Goal: Check status

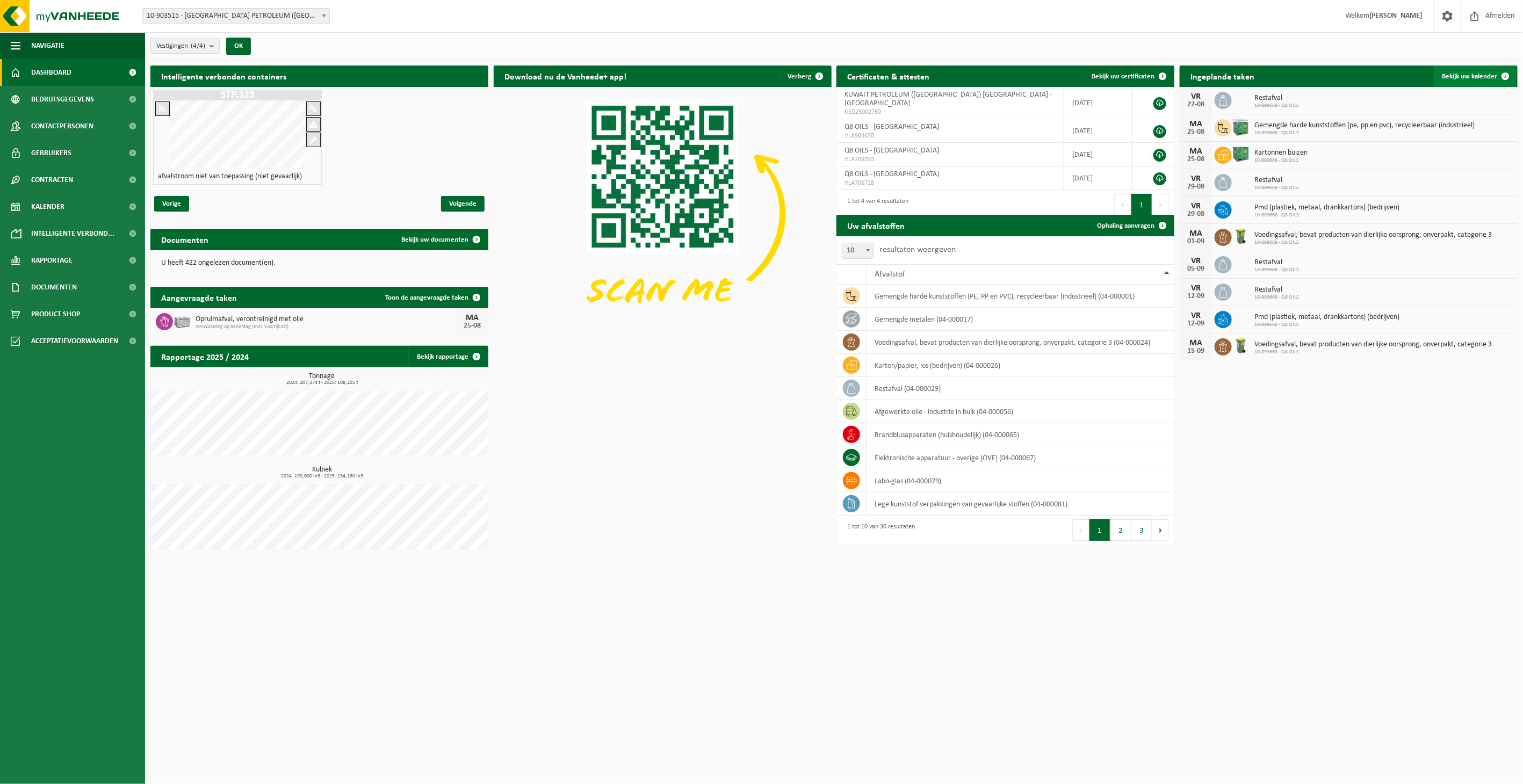
click at [1487, 73] on span "Bekijk uw kalender" at bounding box center [1470, 77] width 55 height 7
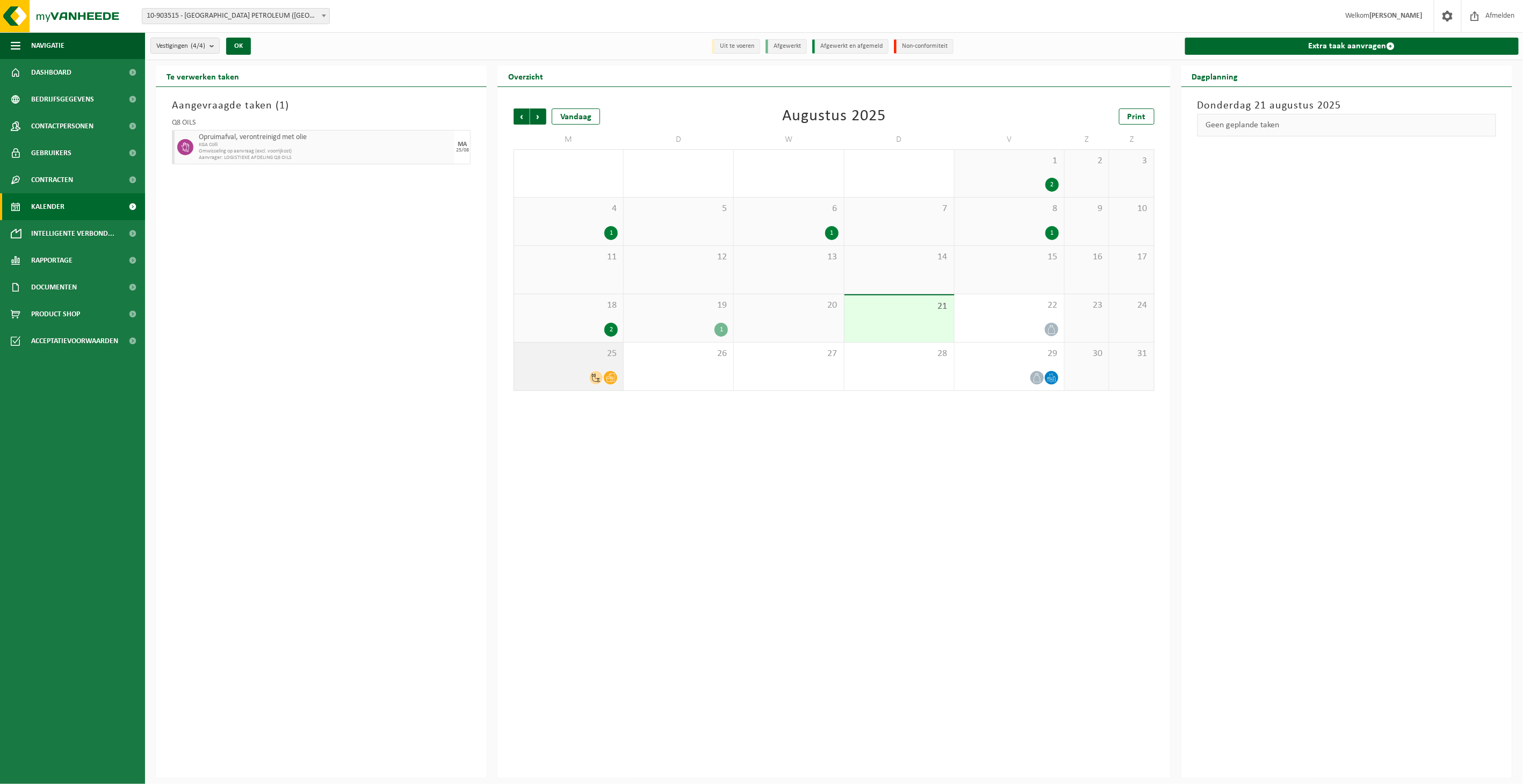
click at [589, 389] on div "25" at bounding box center [568, 366] width 109 height 48
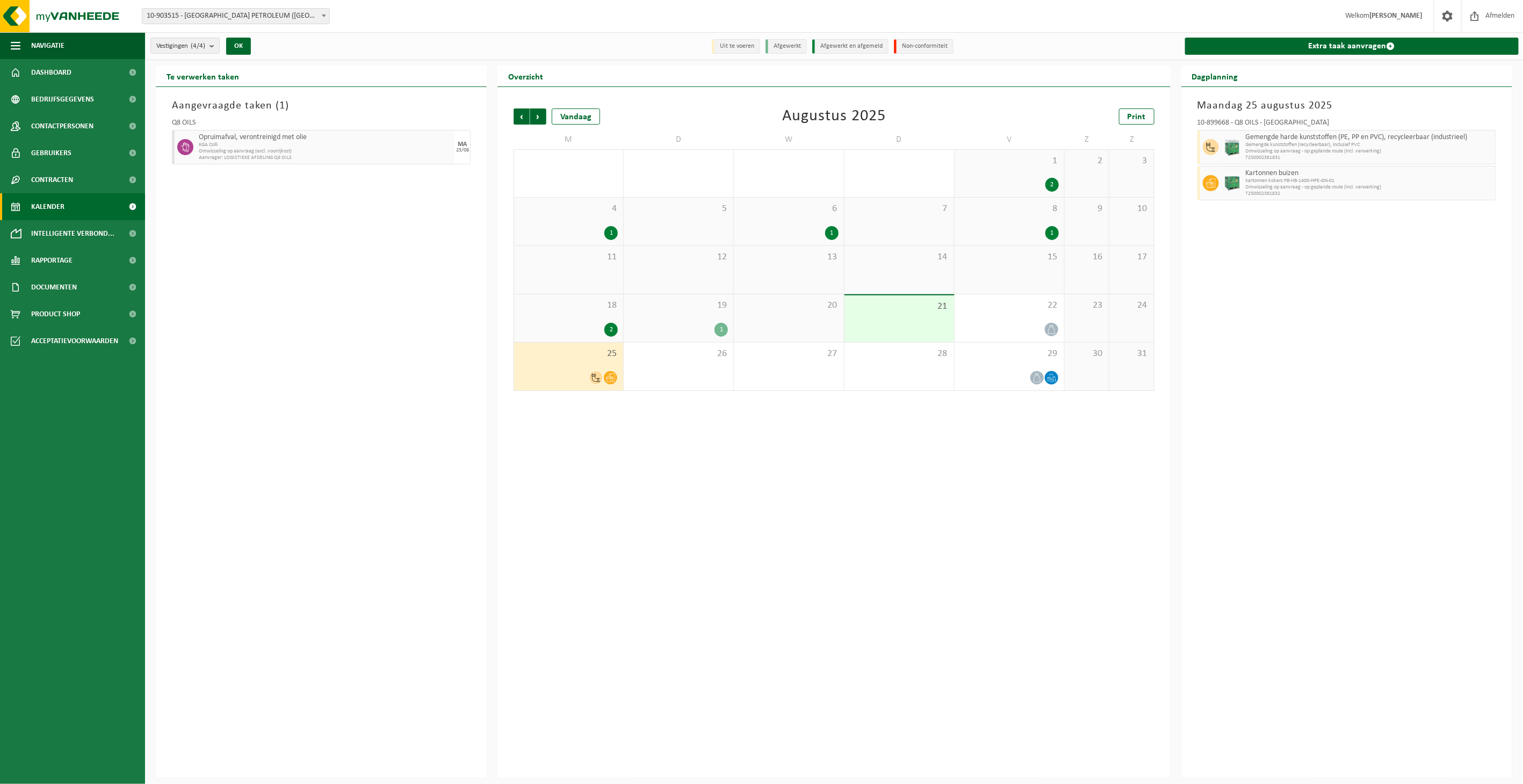
click at [266, 140] on span "Opruimafval, verontreinigd met olie" at bounding box center [325, 137] width 253 height 8
